Goal: Transaction & Acquisition: Book appointment/travel/reservation

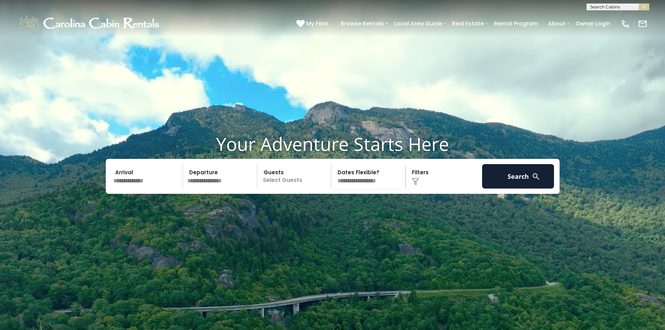
click at [131, 66] on video at bounding box center [332, 166] width 665 height 333
click at [142, 189] on input "text" at bounding box center [147, 176] width 72 height 24
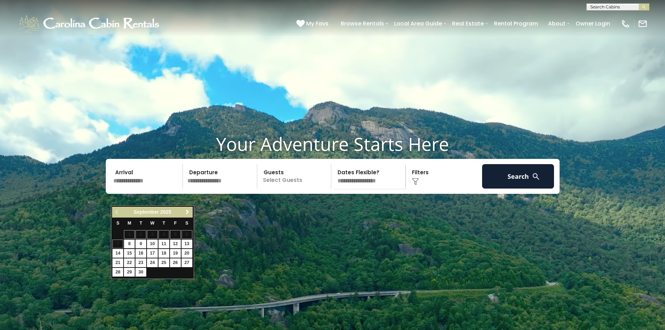
click at [185, 212] on span "Next" at bounding box center [188, 212] width 6 height 6
click at [189, 213] on span "Next" at bounding box center [188, 212] width 6 height 6
click at [152, 273] on link "26" at bounding box center [152, 272] width 11 height 9
type input "********"
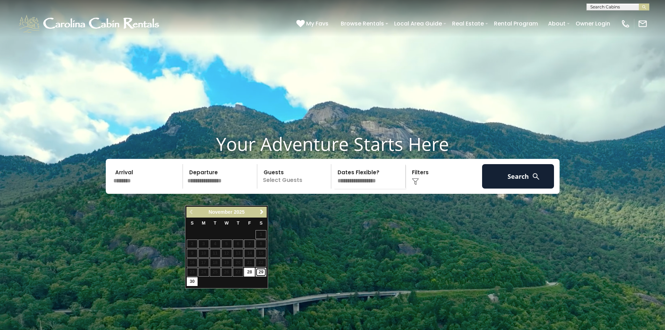
click at [261, 272] on link "29" at bounding box center [261, 272] width 11 height 9
type input "********"
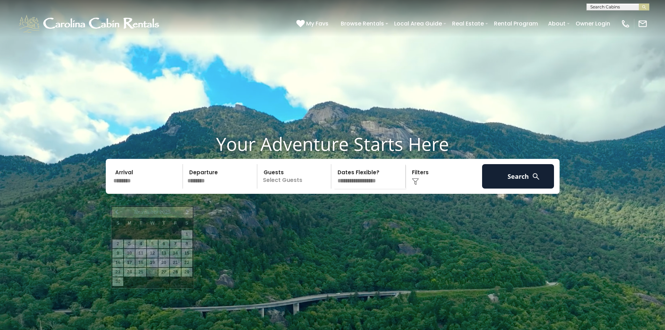
click at [154, 189] on input "********" at bounding box center [147, 176] width 72 height 24
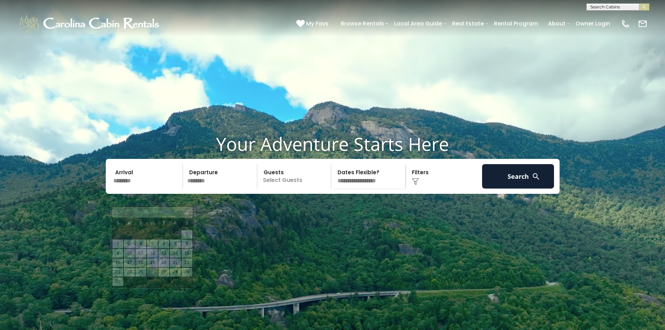
click at [293, 189] on p "Select Guests" at bounding box center [295, 176] width 72 height 24
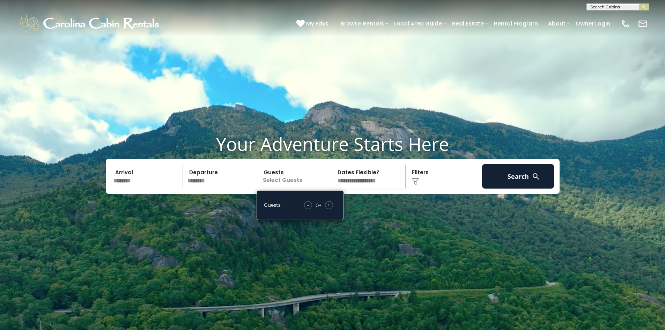
click at [329, 208] on span "+" at bounding box center [329, 205] width 3 height 7
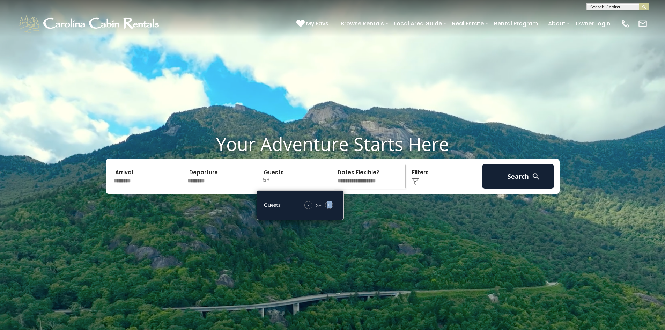
click at [329, 208] on span "+" at bounding box center [329, 205] width 3 height 7
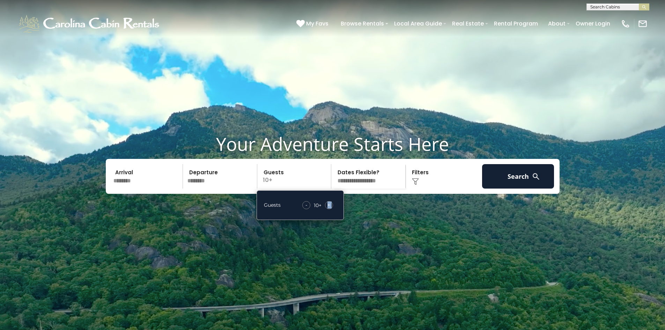
click at [380, 189] on select "**********" at bounding box center [370, 176] width 72 height 24
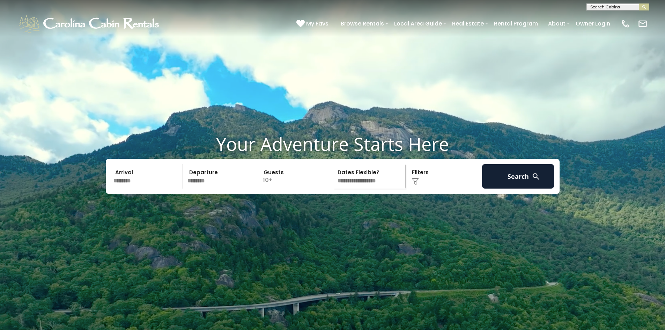
select select "*"
click at [334, 181] on select "**********" at bounding box center [370, 176] width 72 height 24
click at [525, 189] on button "Search" at bounding box center [518, 176] width 72 height 24
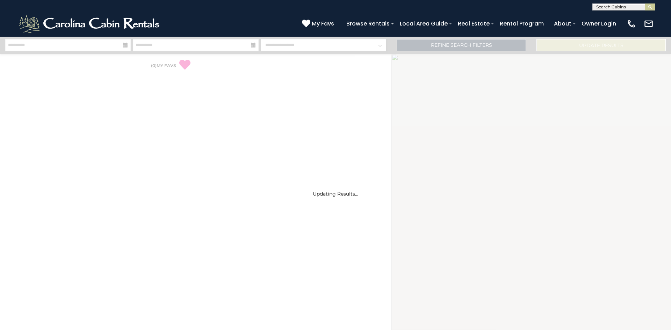
select select "*"
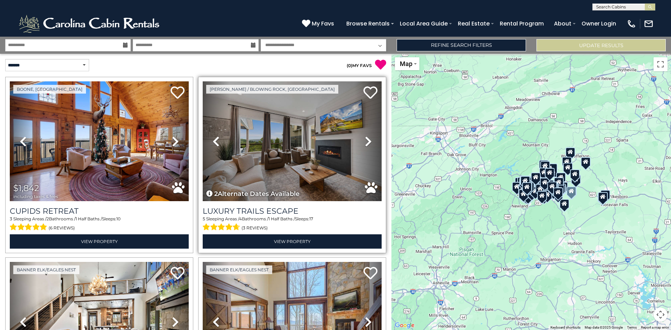
click at [365, 141] on icon at bounding box center [368, 141] width 7 height 11
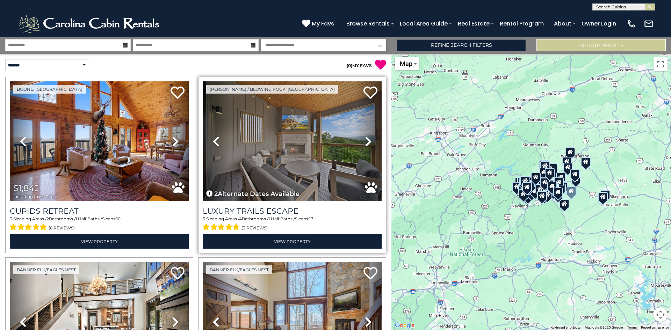
click at [365, 141] on icon at bounding box center [368, 141] width 7 height 11
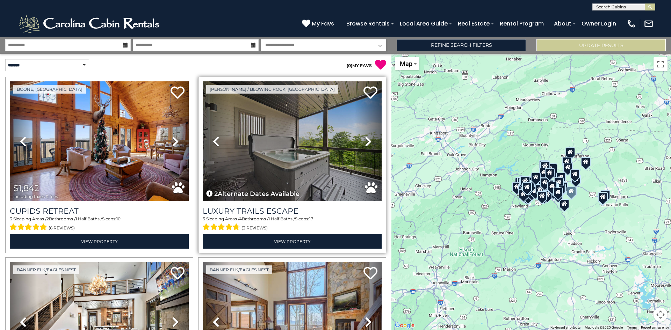
click at [365, 139] on icon at bounding box center [368, 141] width 7 height 11
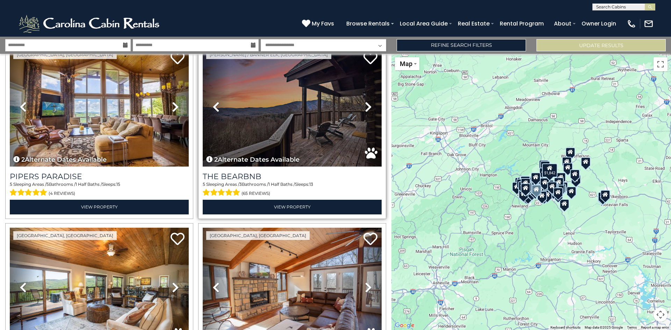
scroll to position [768, 0]
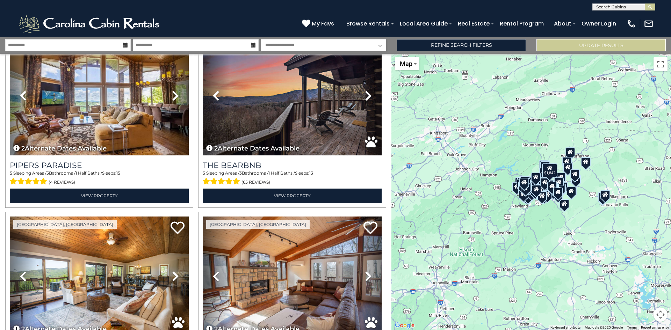
click at [605, 198] on div at bounding box center [605, 194] width 10 height 9
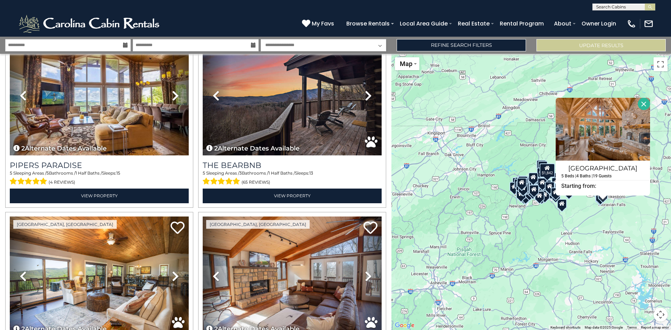
click at [599, 205] on div "$1,842" at bounding box center [530, 192] width 279 height 276
click at [596, 203] on div "$1,842" at bounding box center [530, 192] width 279 height 276
click at [644, 103] on button "Close" at bounding box center [643, 104] width 12 height 12
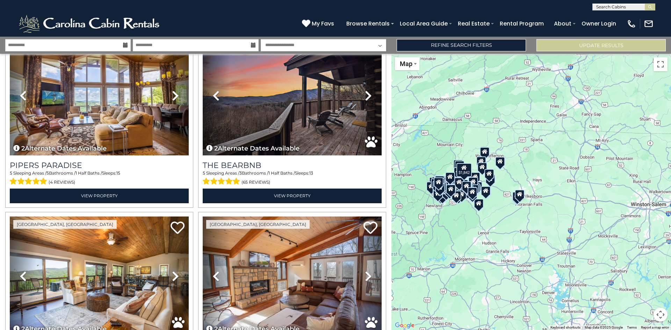
drag, startPoint x: 637, startPoint y: 214, endPoint x: 550, endPoint y: 214, distance: 87.3
click at [550, 214] on div "$1,842" at bounding box center [530, 192] width 279 height 276
click at [501, 168] on div "$1,842" at bounding box center [530, 192] width 279 height 276
click at [501, 167] on div "$1,842" at bounding box center [530, 192] width 279 height 276
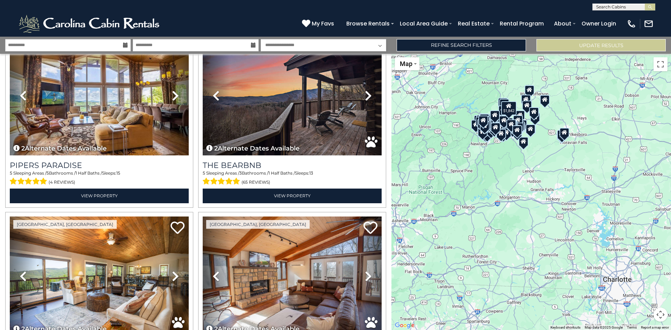
drag, startPoint x: 455, startPoint y: 227, endPoint x: 500, endPoint y: 165, distance: 76.7
click at [500, 165] on div "$1,842" at bounding box center [530, 192] width 279 height 276
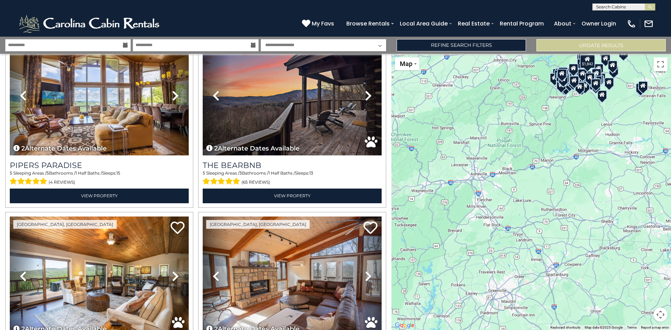
drag, startPoint x: 433, startPoint y: 228, endPoint x: 512, endPoint y: 181, distance: 92.1
click at [512, 181] on div "$1,842" at bounding box center [530, 192] width 279 height 276
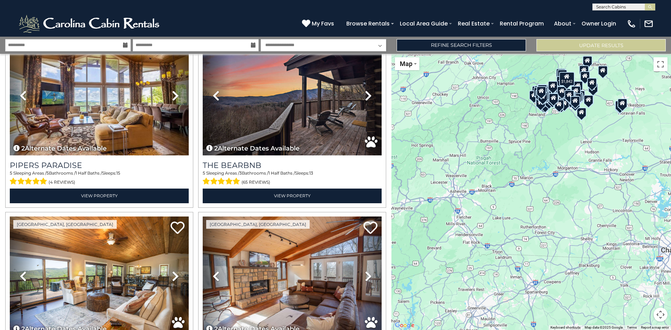
drag, startPoint x: 585, startPoint y: 132, endPoint x: 564, endPoint y: 150, distance: 28.0
click at [564, 150] on div "$1,842" at bounding box center [530, 192] width 279 height 276
click at [531, 100] on div at bounding box center [534, 94] width 10 height 9
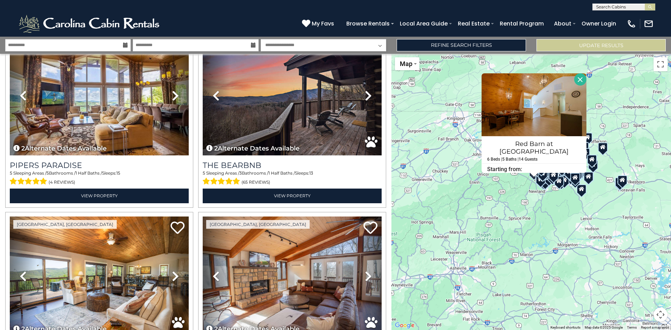
click at [574, 80] on button "Close" at bounding box center [580, 79] width 12 height 12
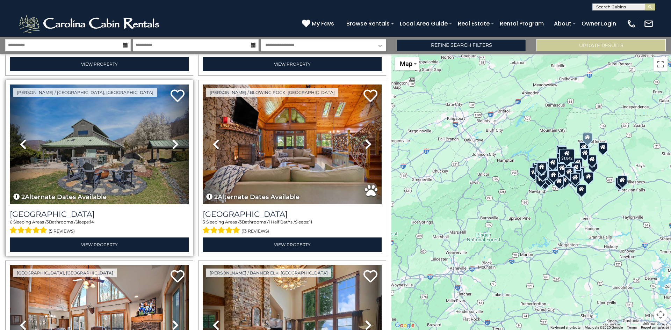
scroll to position [1083, 0]
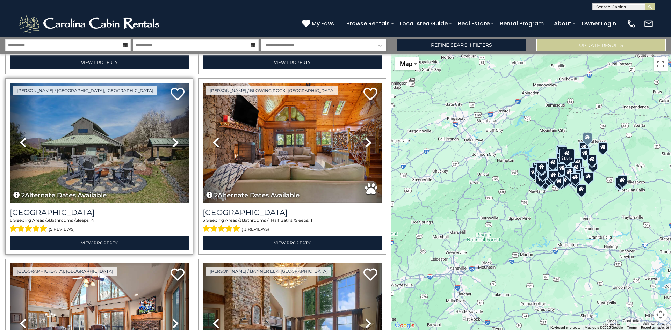
click at [174, 137] on icon at bounding box center [175, 142] width 7 height 11
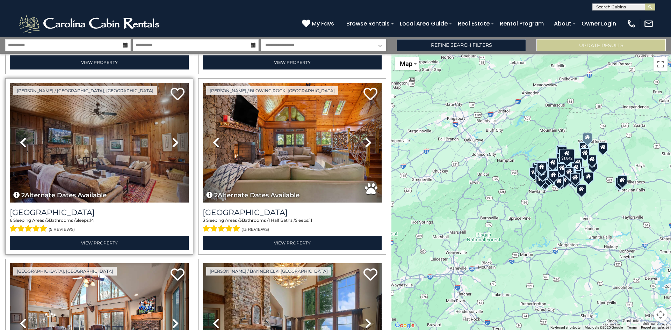
click at [172, 137] on icon at bounding box center [175, 142] width 7 height 11
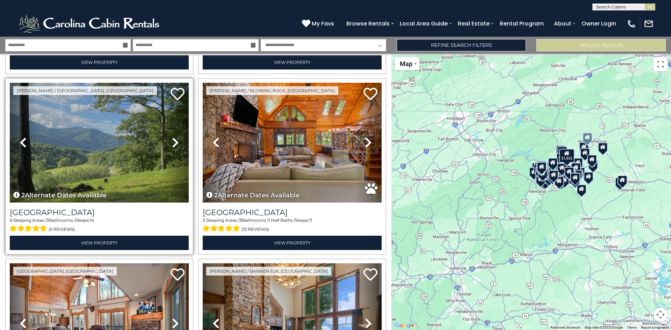
click at [172, 137] on icon at bounding box center [175, 142] width 7 height 11
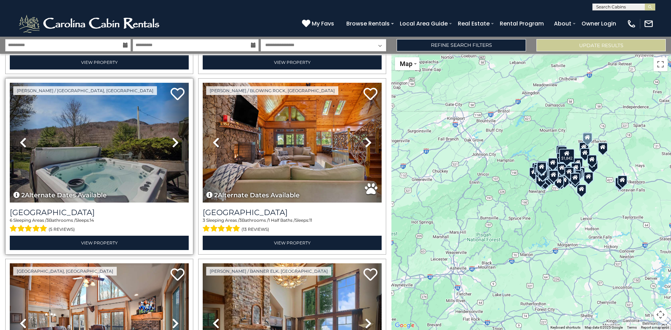
click at [172, 137] on icon at bounding box center [175, 142] width 7 height 11
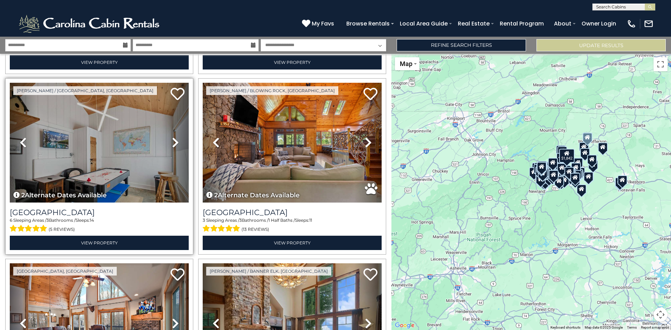
click at [172, 137] on icon at bounding box center [175, 142] width 7 height 11
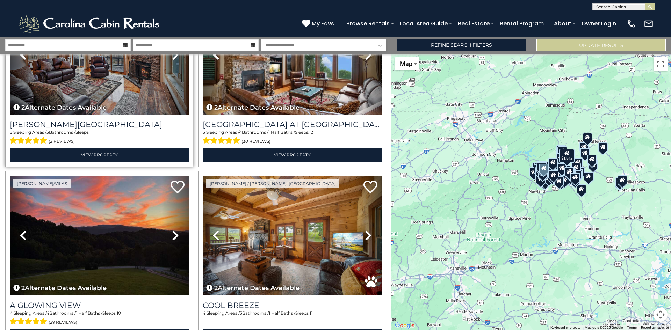
scroll to position [1362, 0]
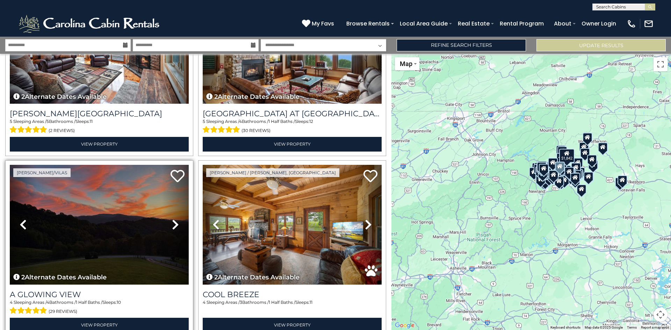
click at [174, 219] on icon at bounding box center [175, 224] width 7 height 11
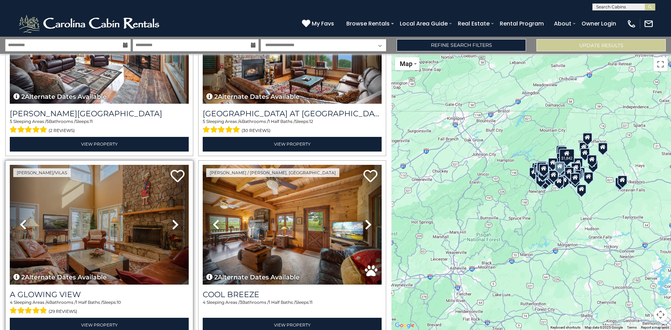
click at [174, 219] on icon at bounding box center [175, 224] width 7 height 11
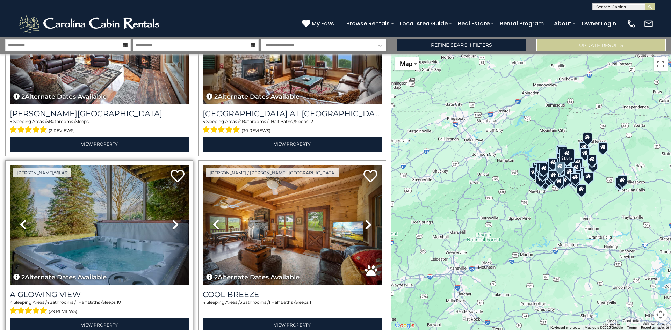
click at [26, 219] on icon at bounding box center [23, 224] width 7 height 11
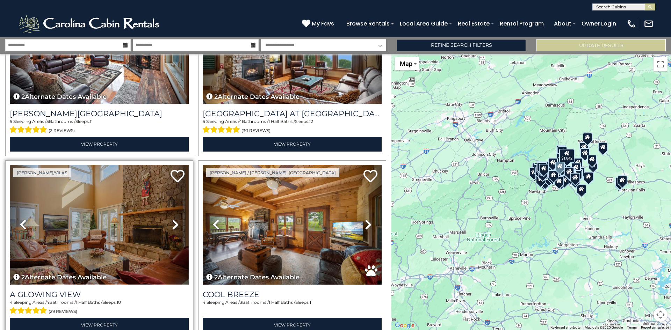
click at [110, 190] on img at bounding box center [99, 225] width 179 height 120
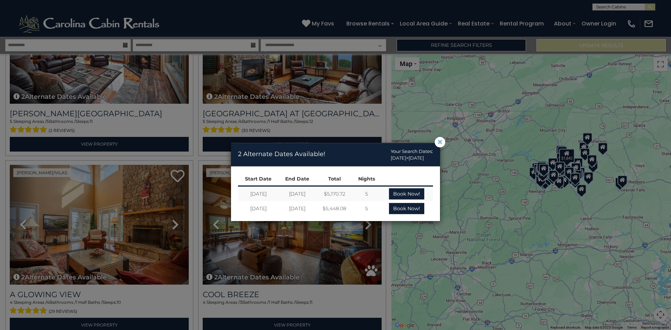
click at [439, 142] on span "×" at bounding box center [440, 142] width 6 height 0
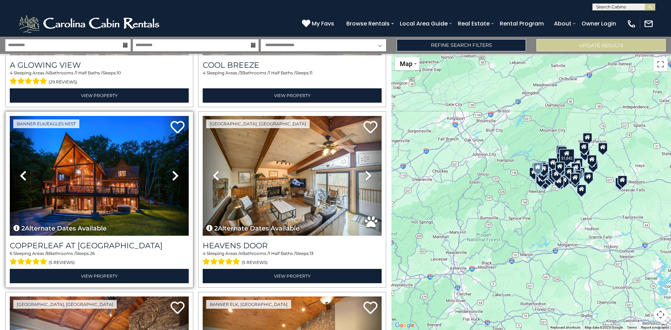
scroll to position [1606, 0]
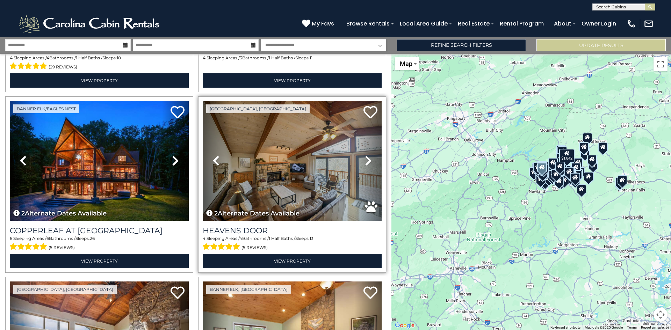
click at [365, 155] on icon at bounding box center [368, 160] width 7 height 11
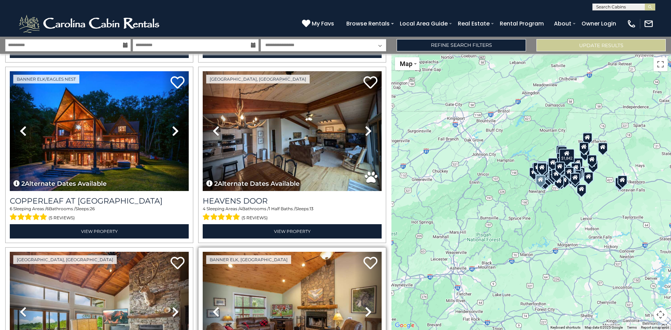
scroll to position [1781, 0]
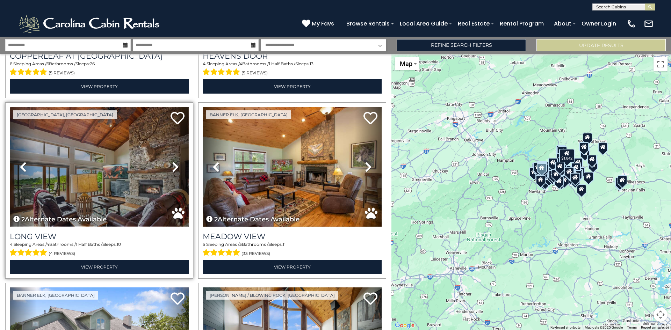
click at [126, 155] on img at bounding box center [99, 167] width 179 height 120
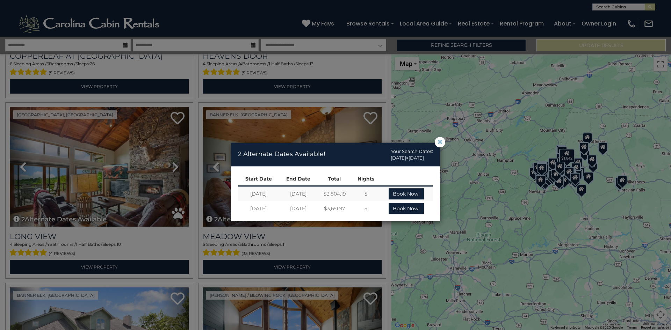
click at [439, 142] on span "×" at bounding box center [440, 142] width 6 height 0
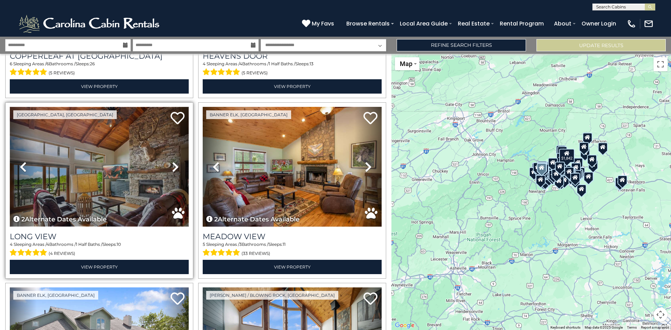
click at [102, 144] on img at bounding box center [99, 167] width 179 height 120
